Goal: Information Seeking & Learning: Find specific fact

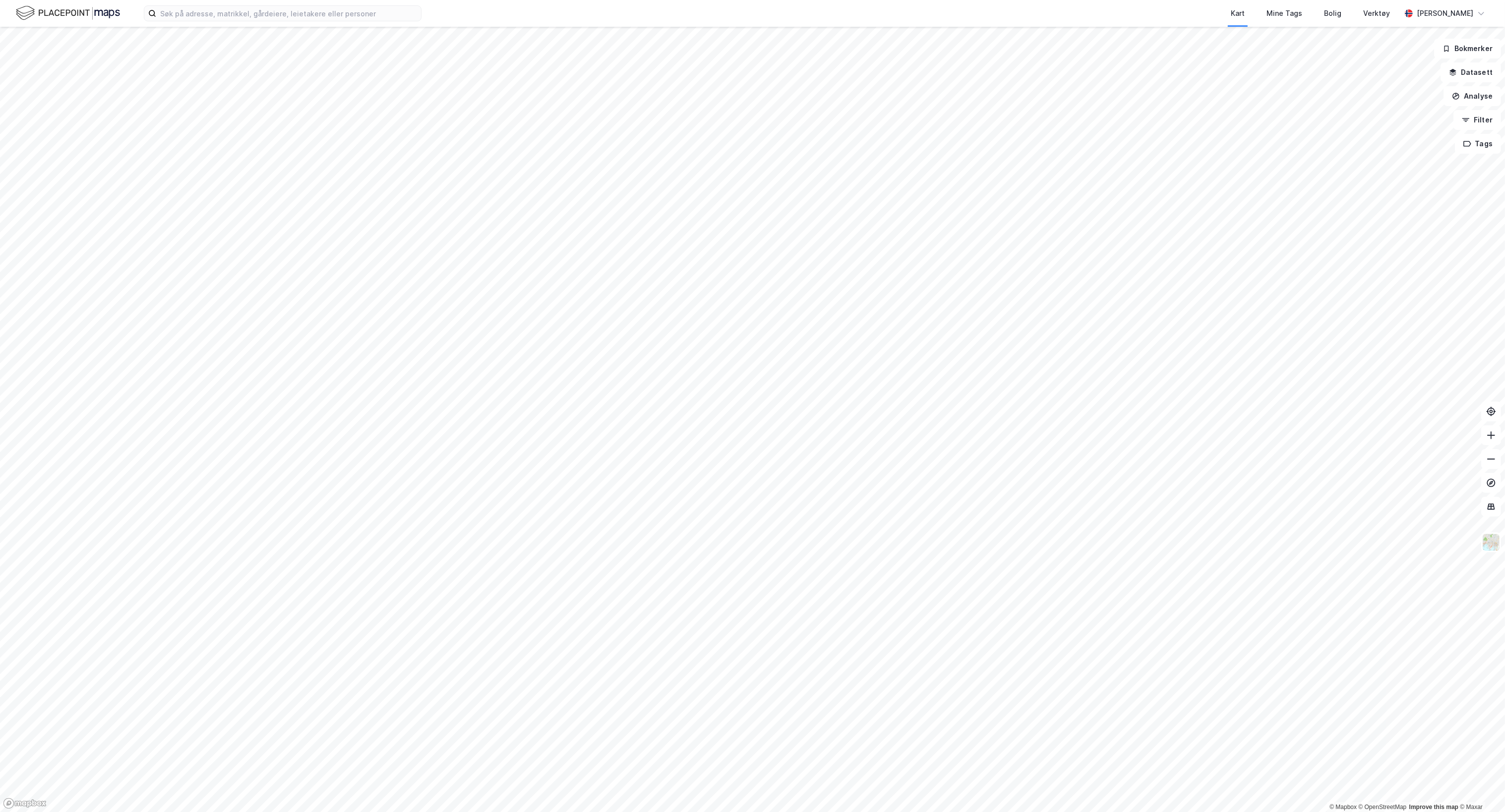
click at [95, 13] on img at bounding box center [68, 13] width 104 height 18
click at [282, 16] on input at bounding box center [288, 13] width 265 height 15
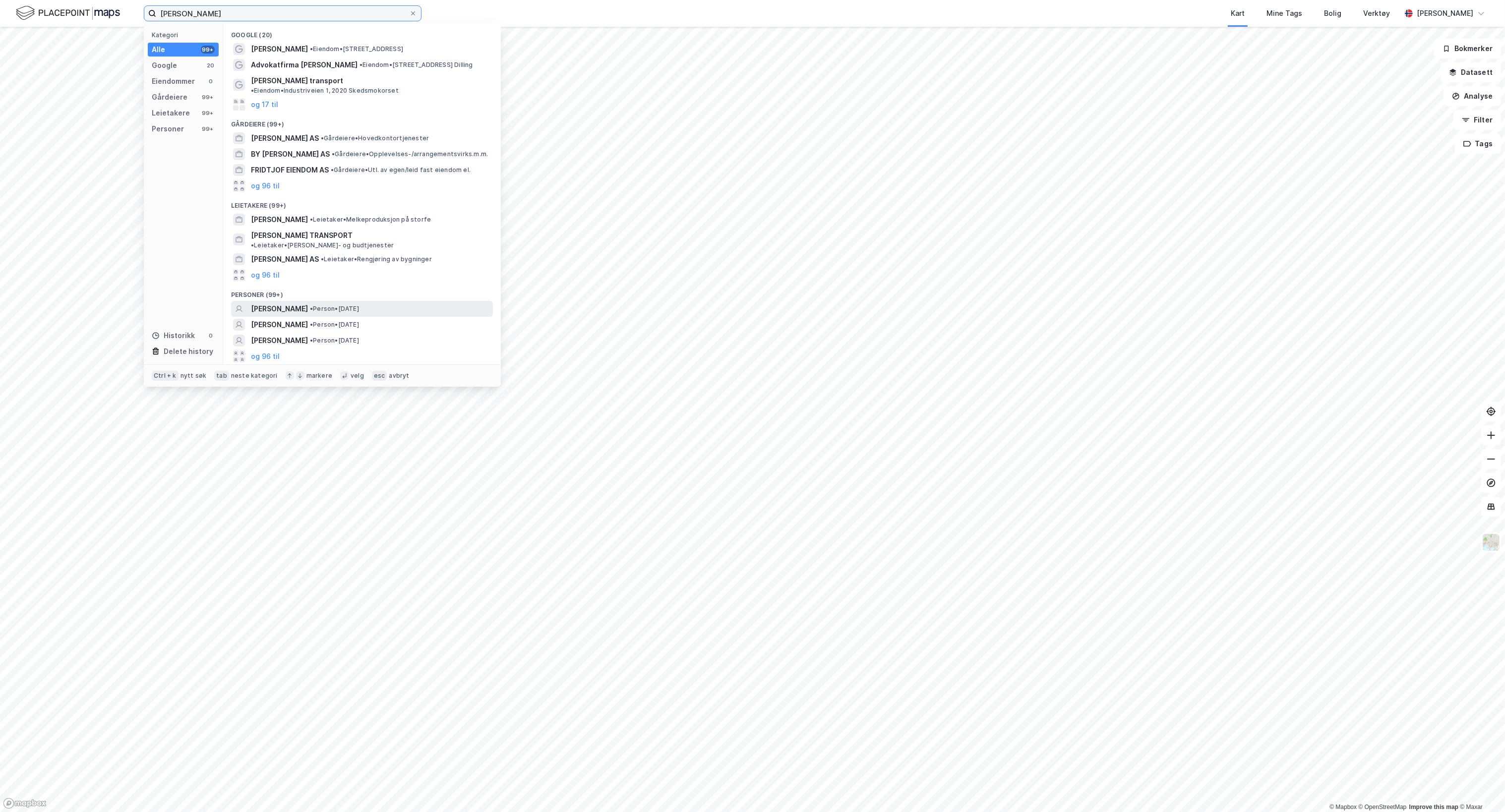
type input "[PERSON_NAME]"
click at [308, 303] on span "[PERSON_NAME]" at bounding box center [279, 309] width 57 height 12
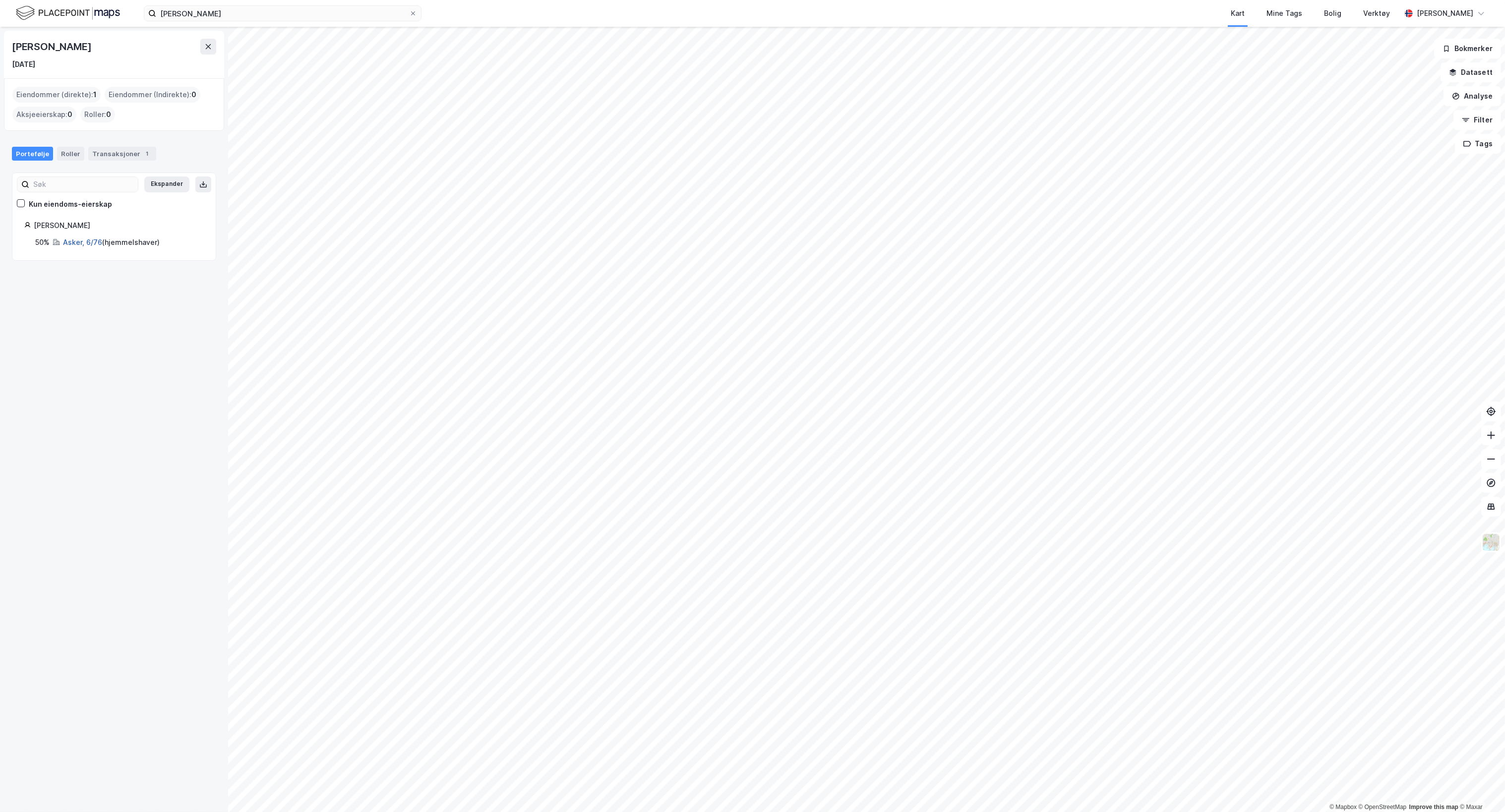
click at [85, 245] on link "Asker, 6/76" at bounding box center [82, 242] width 39 height 8
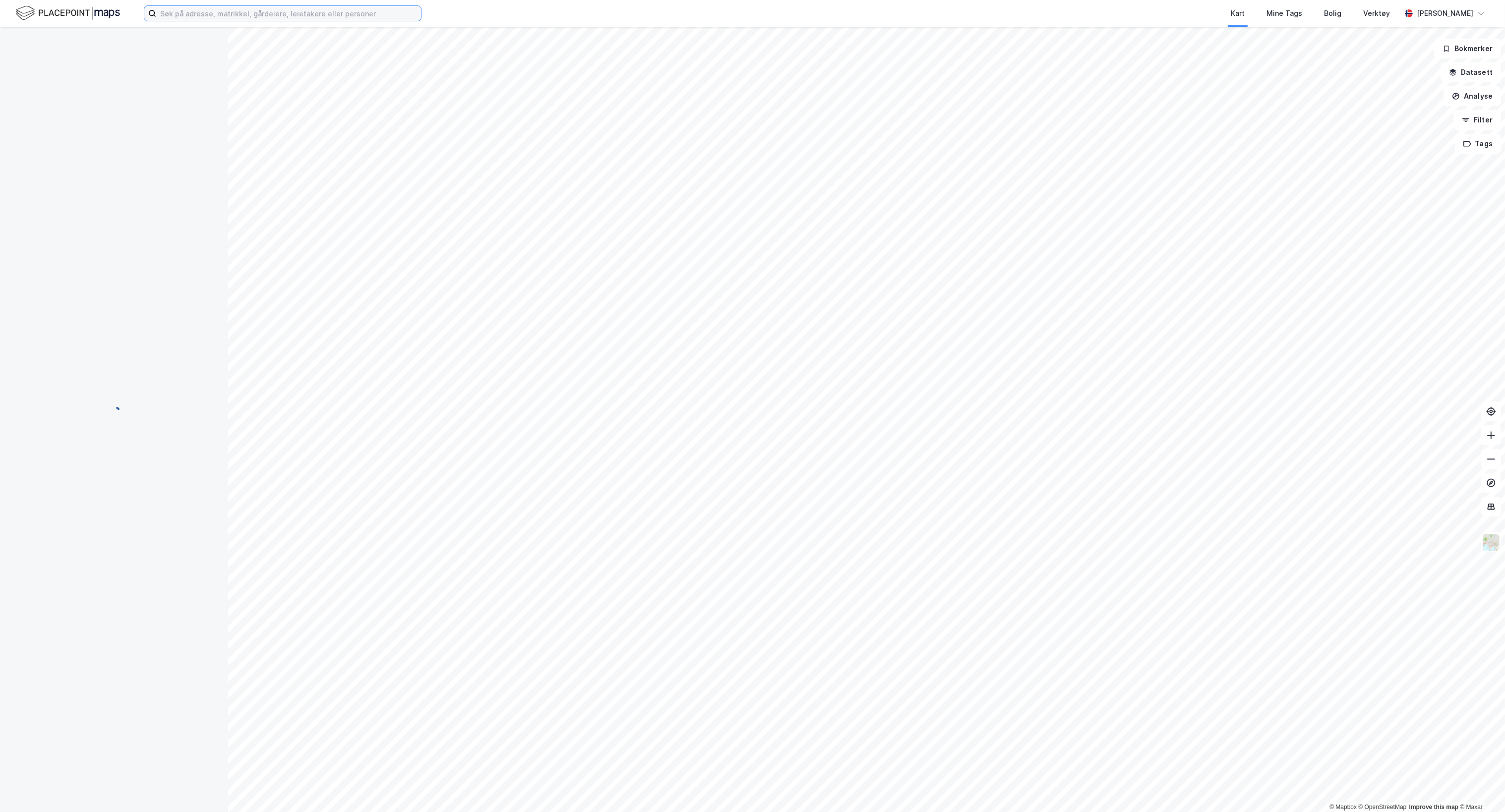
click at [260, 14] on input at bounding box center [288, 13] width 265 height 15
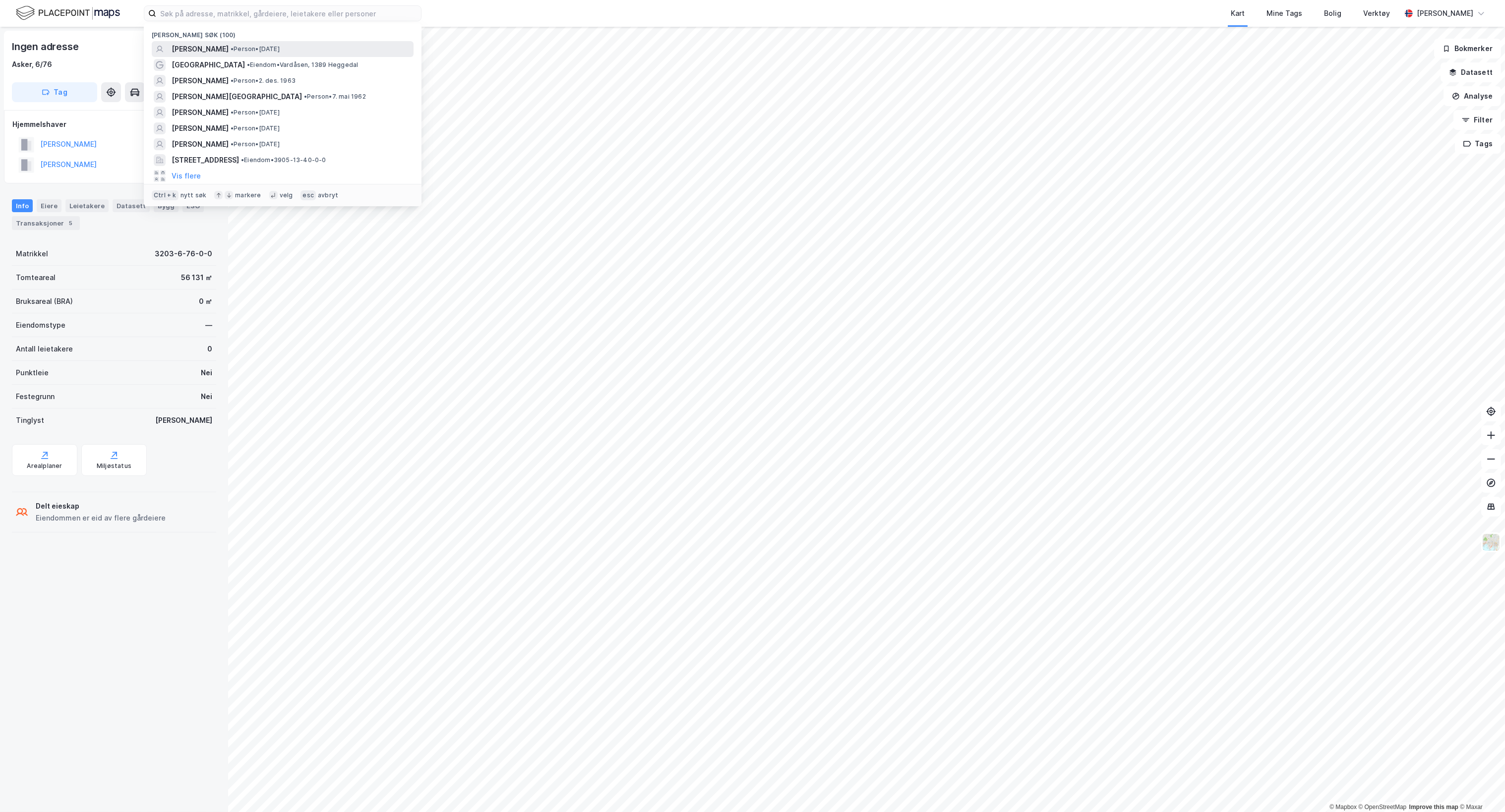
click at [271, 48] on span "• Person • 26. jan. 1917" at bounding box center [255, 49] width 49 height 8
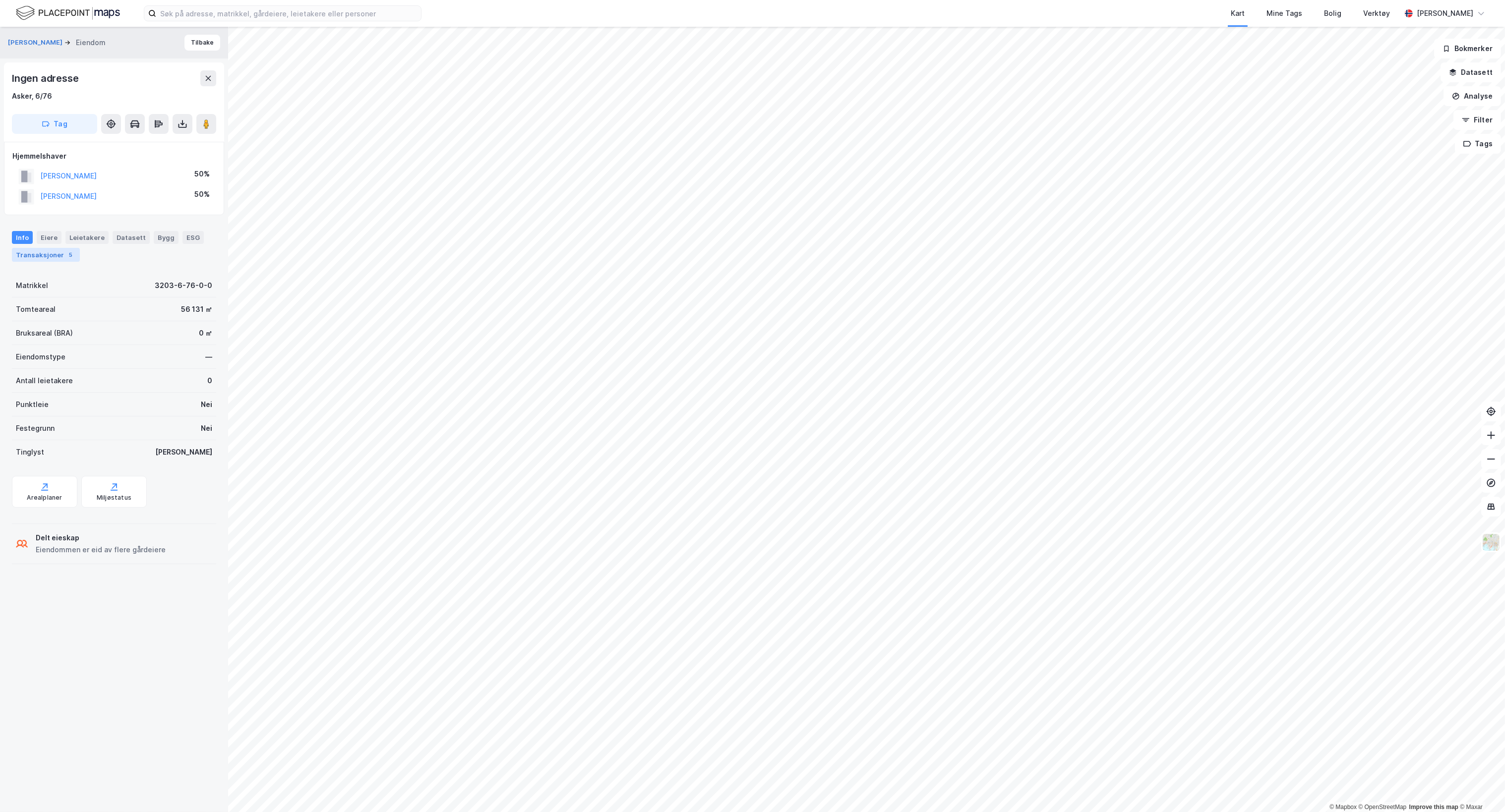
click at [54, 257] on div "Transaksjoner 5" at bounding box center [46, 255] width 68 height 14
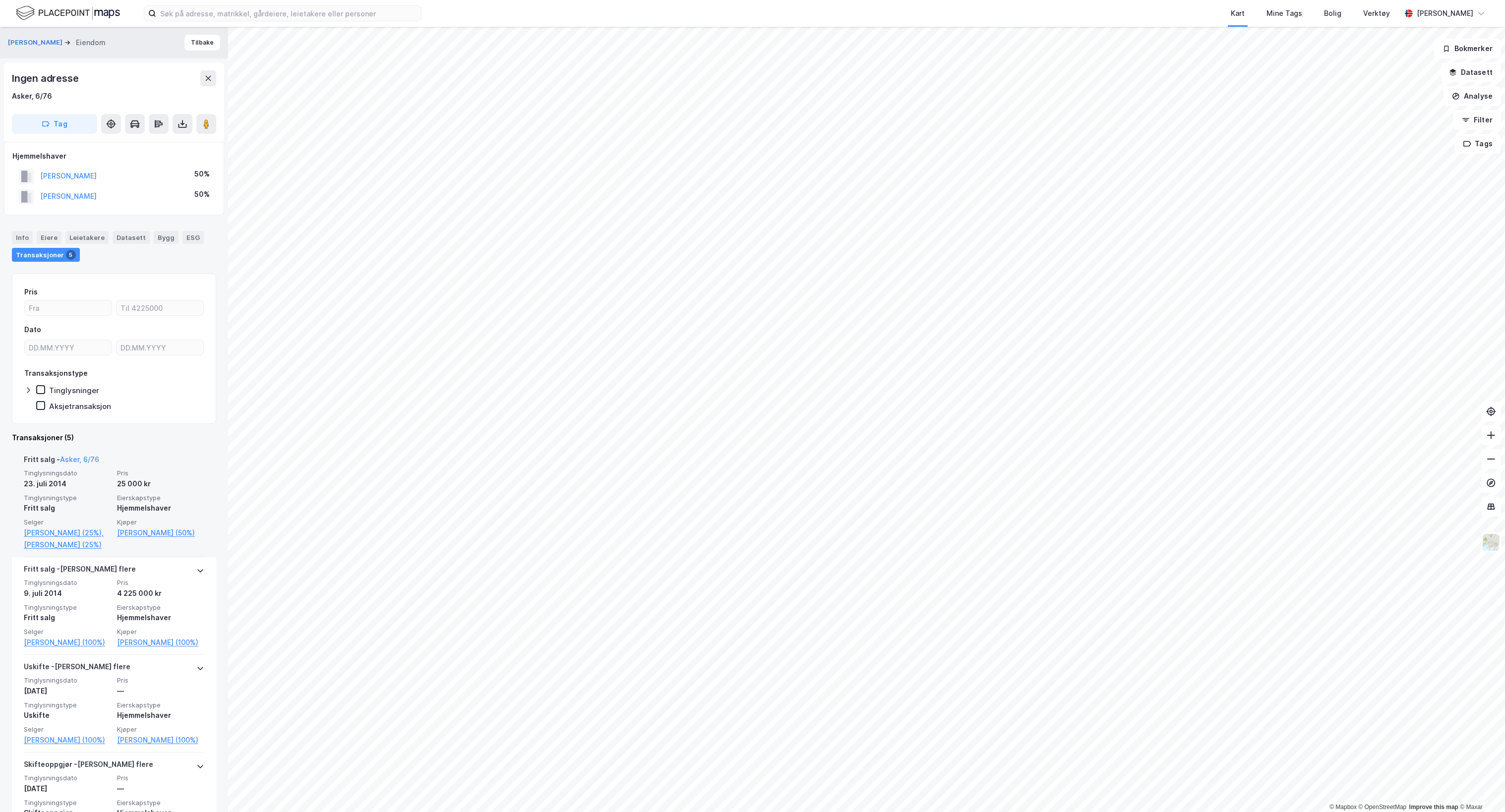
scroll to position [99, 0]
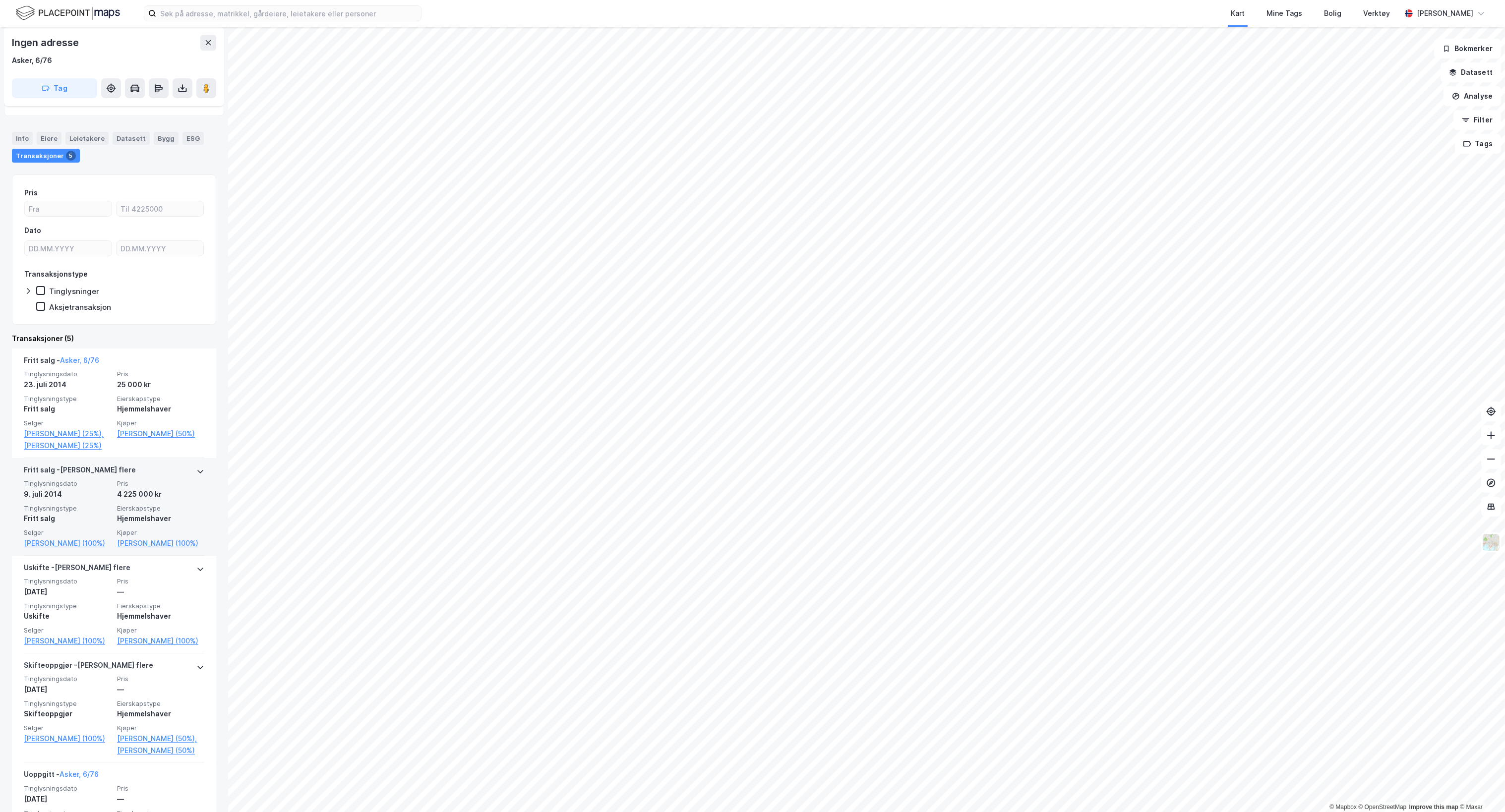
click at [89, 500] on div "9. juli 2014" at bounding box center [67, 494] width 87 height 12
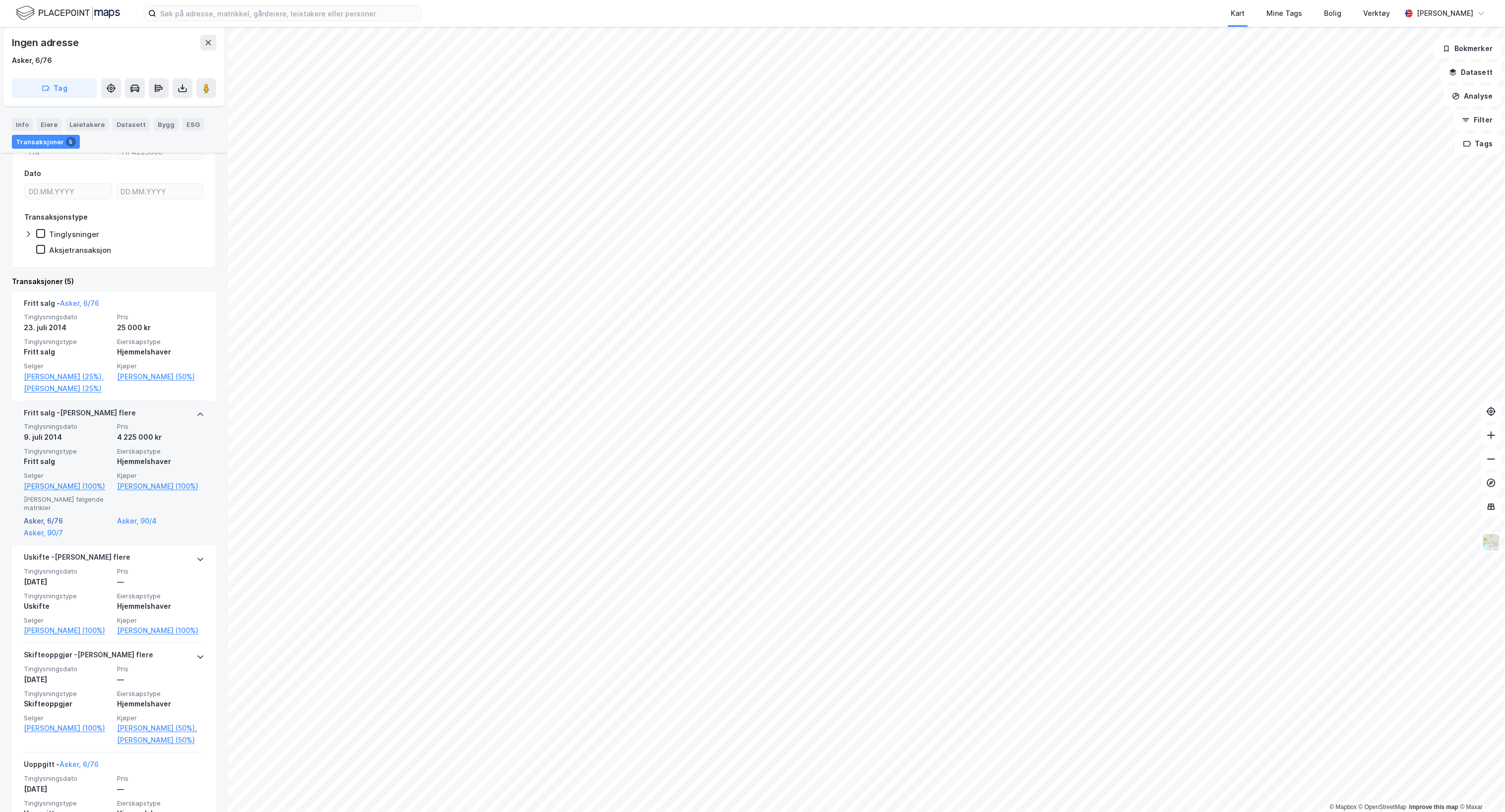
scroll to position [199, 0]
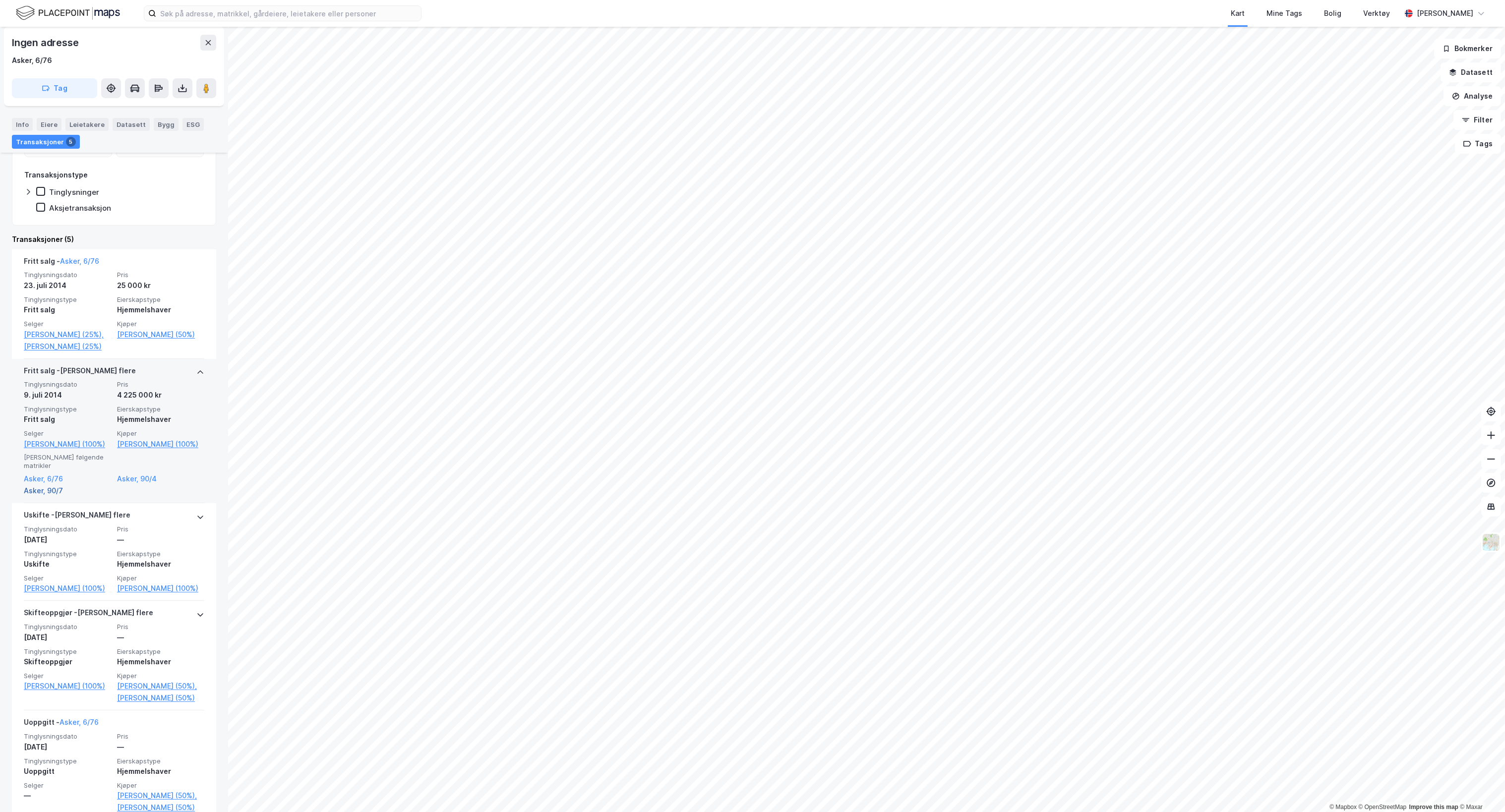
click at [50, 497] on link "Asker, 90/7" at bounding box center [67, 491] width 87 height 12
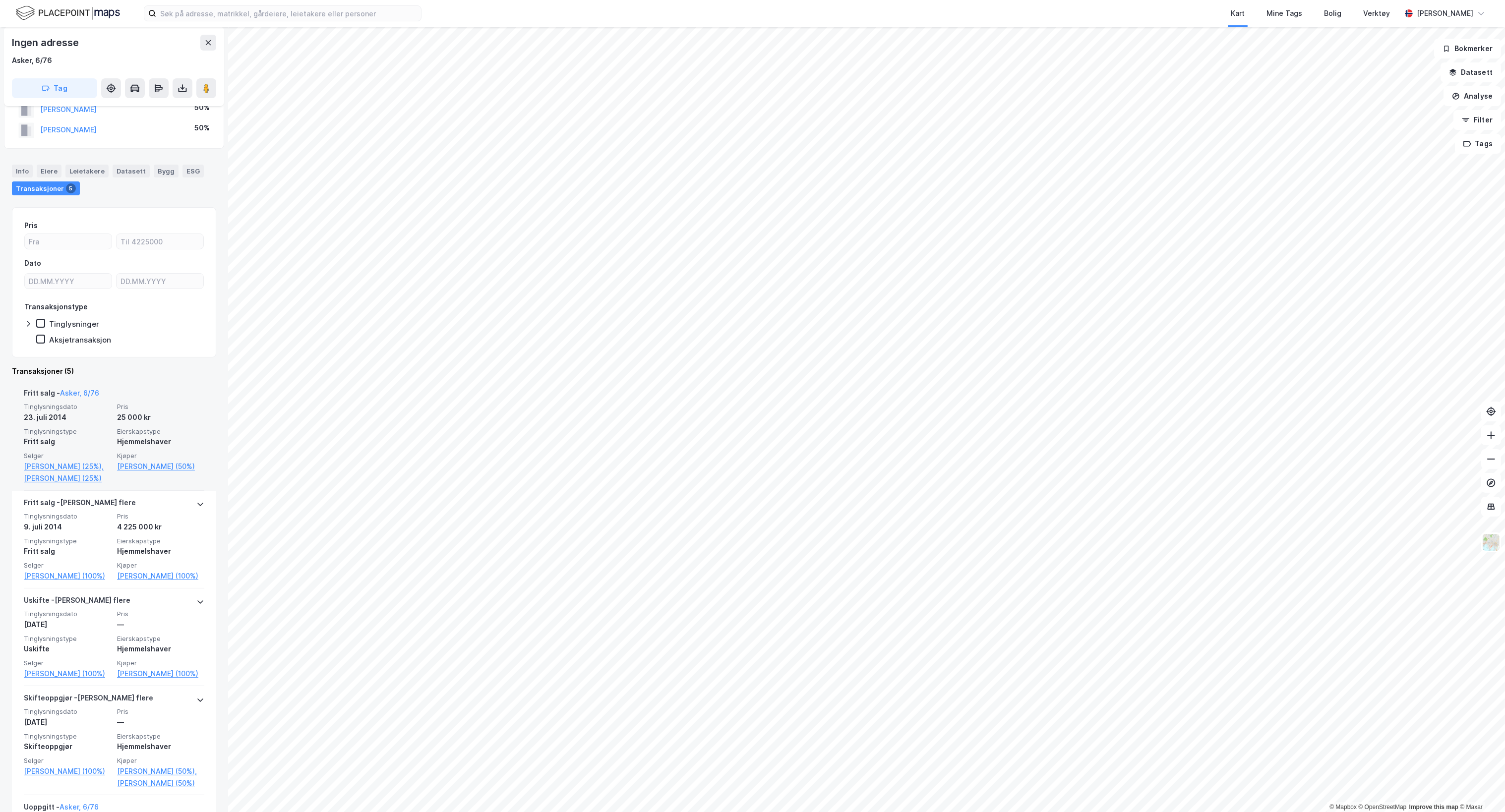
scroll to position [99, 0]
